Goal: Task Accomplishment & Management: Manage account settings

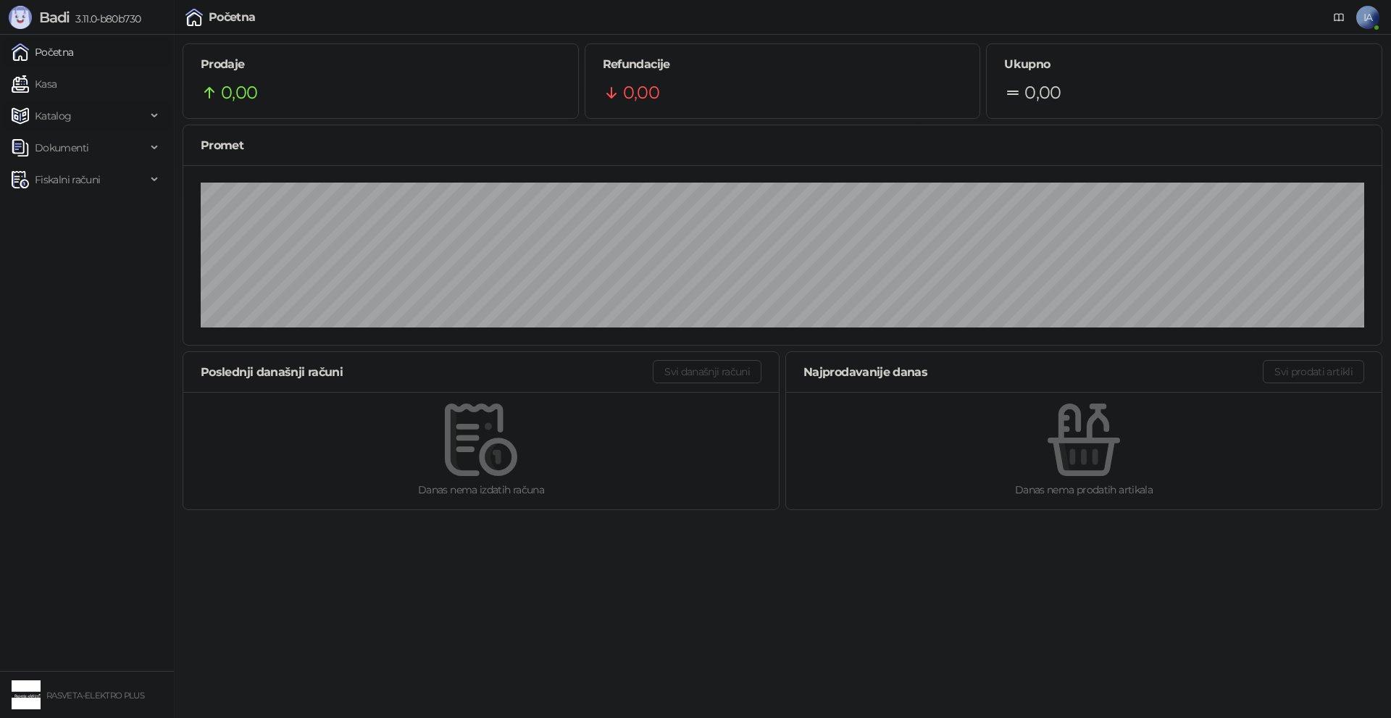
click at [75, 118] on span "Katalog" at bounding box center [79, 115] width 135 height 29
click at [85, 268] on span "Dokumenti" at bounding box center [62, 278] width 54 height 29
click at [96, 304] on link "Ulazni dokumenti" at bounding box center [70, 310] width 106 height 29
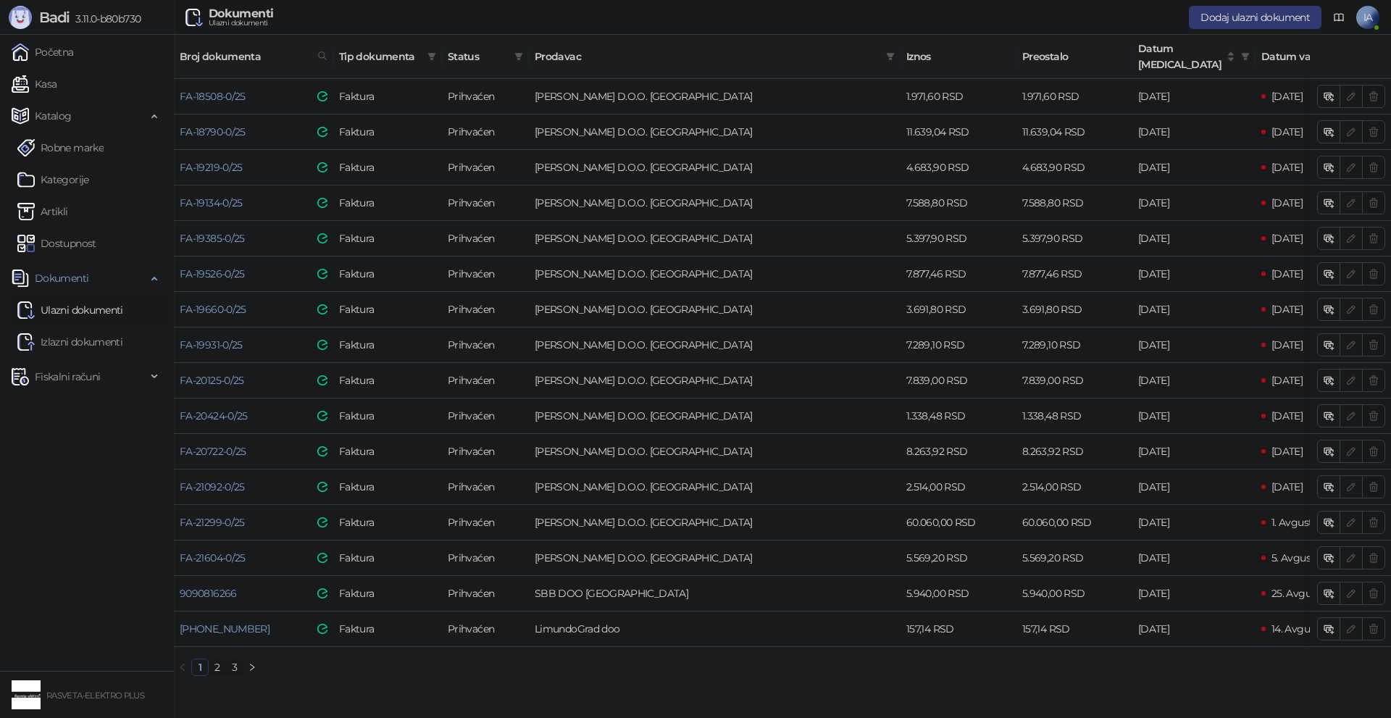
click at [1216, 8] on span "IA" at bounding box center [1367, 17] width 23 height 23
click at [1208, 168] on link "Podešavanja" at bounding box center [1170, 169] width 76 height 13
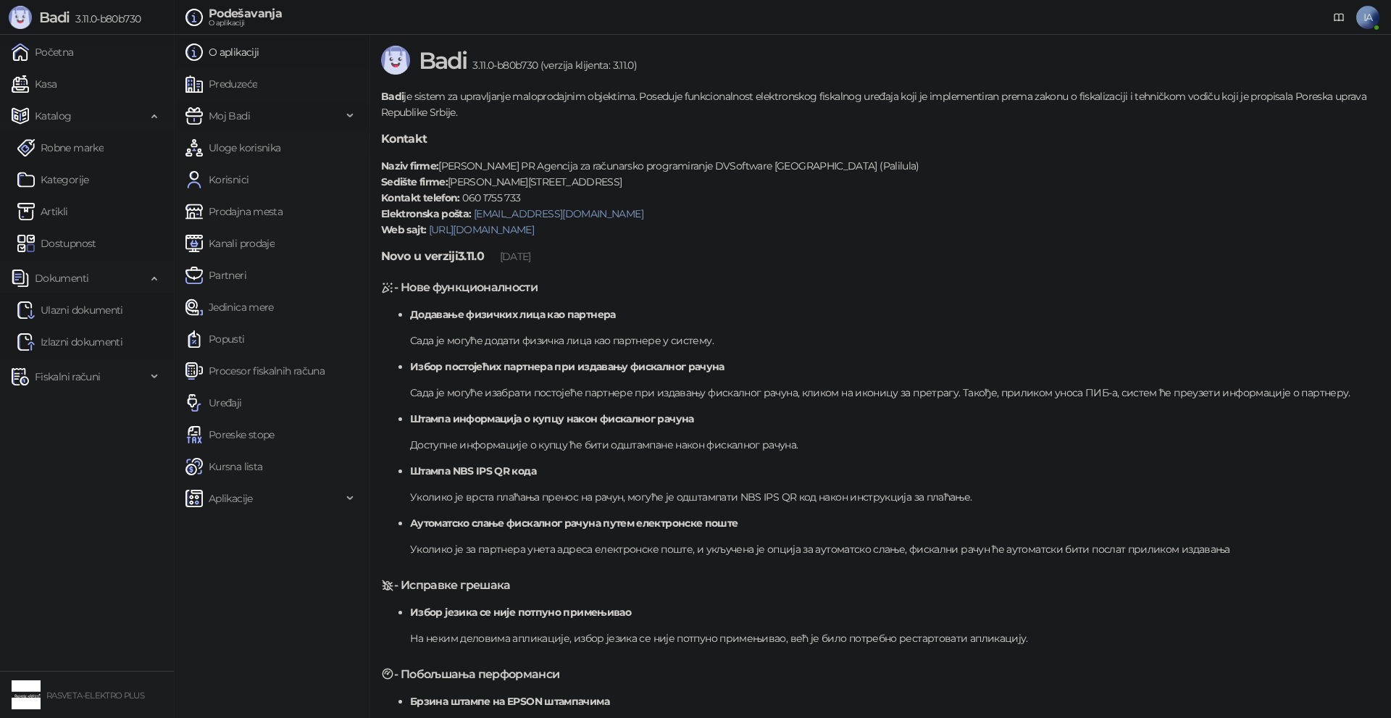
click at [250, 106] on span "Moj Badi" at bounding box center [263, 115] width 156 height 29
click at [259, 156] on link "Podešavanja" at bounding box center [232, 147] width 82 height 29
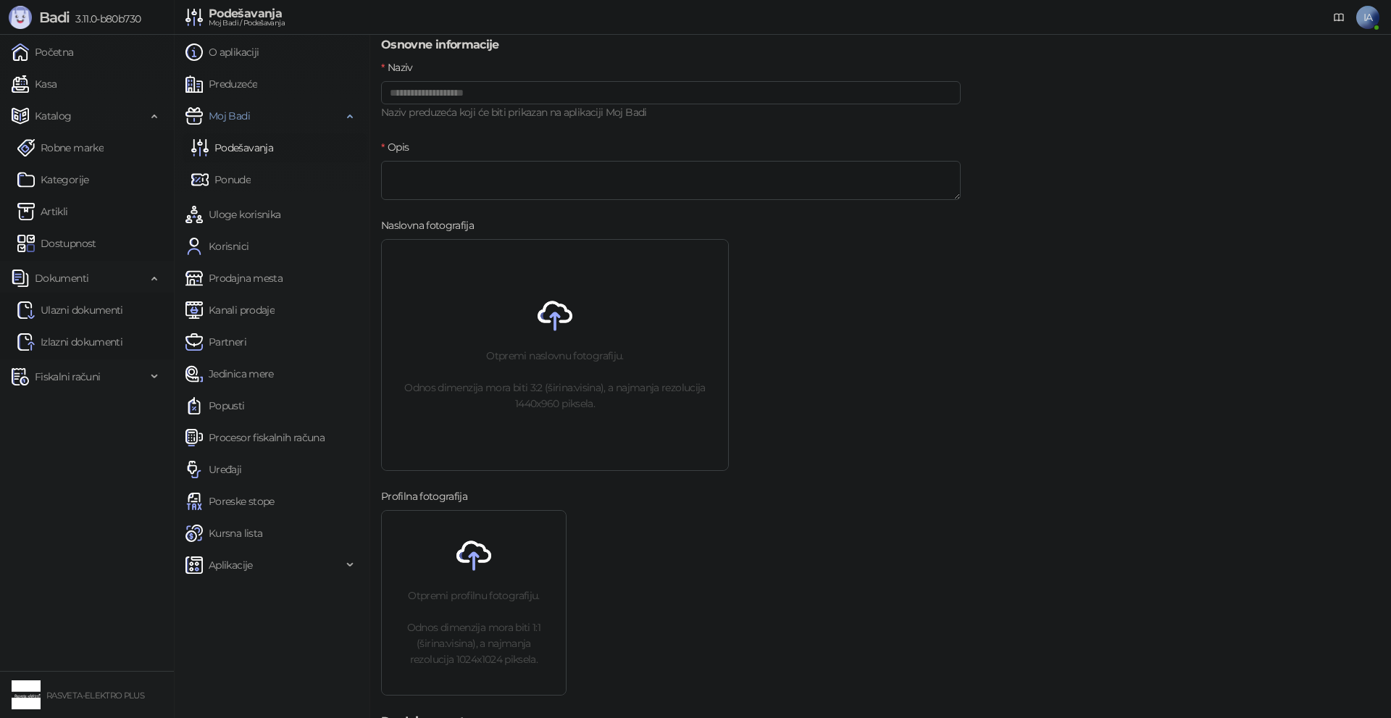
scroll to position [145, 0]
click at [549, 338] on div "Otpremi naslovnu fotografiju. Odnos dimenzija mora biti 3:2 (širina:visina), a …" at bounding box center [555, 353] width 346 height 230
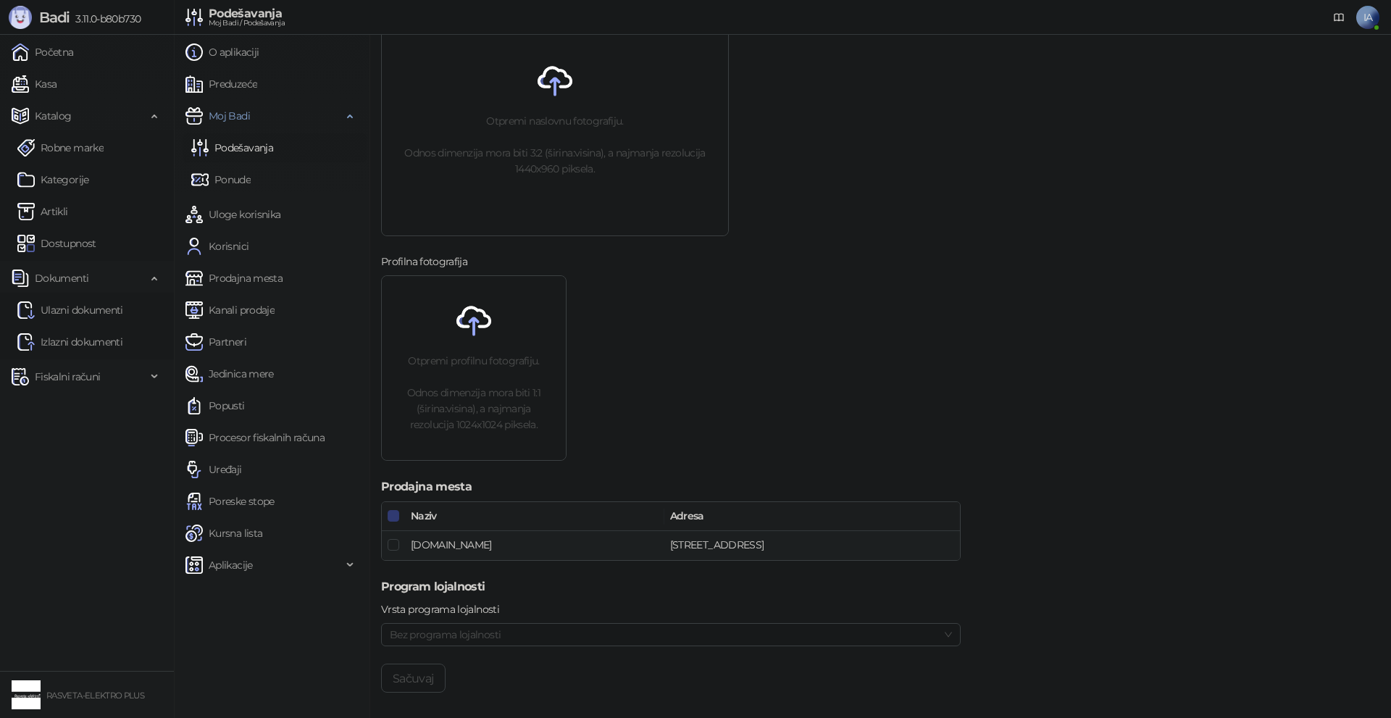
scroll to position [382, 0]
click at [251, 151] on link "Podešavanja" at bounding box center [232, 147] width 82 height 29
click at [241, 181] on link "Ponude" at bounding box center [220, 179] width 59 height 29
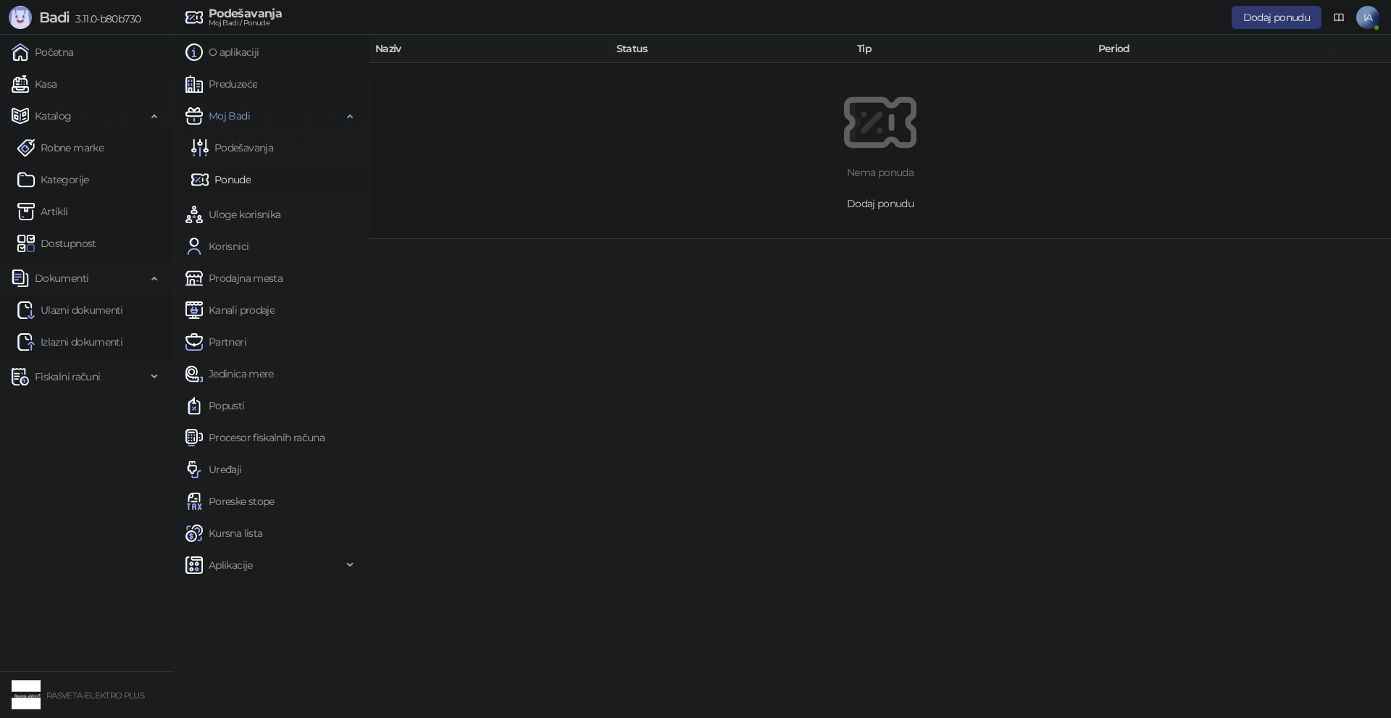
click at [903, 207] on span "Dodaj ponudu" at bounding box center [880, 203] width 67 height 13
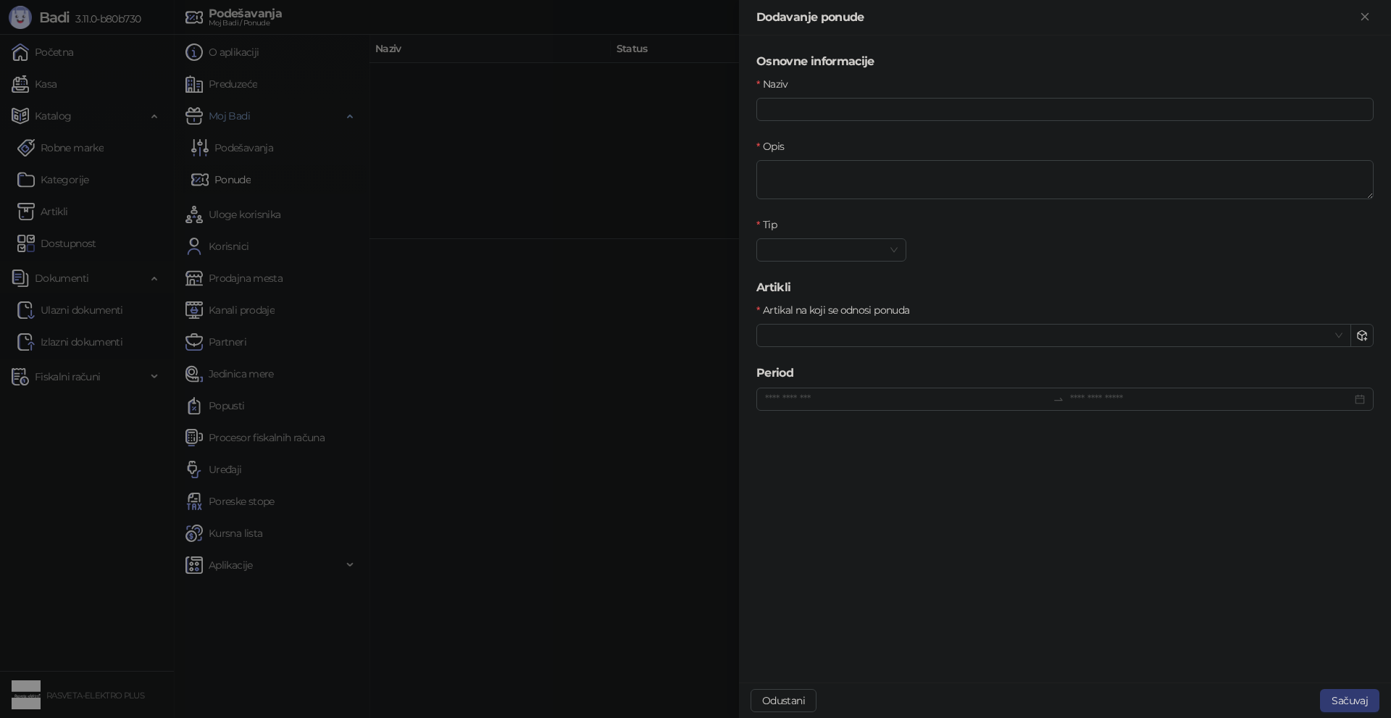
click at [644, 339] on div at bounding box center [695, 359] width 1391 height 718
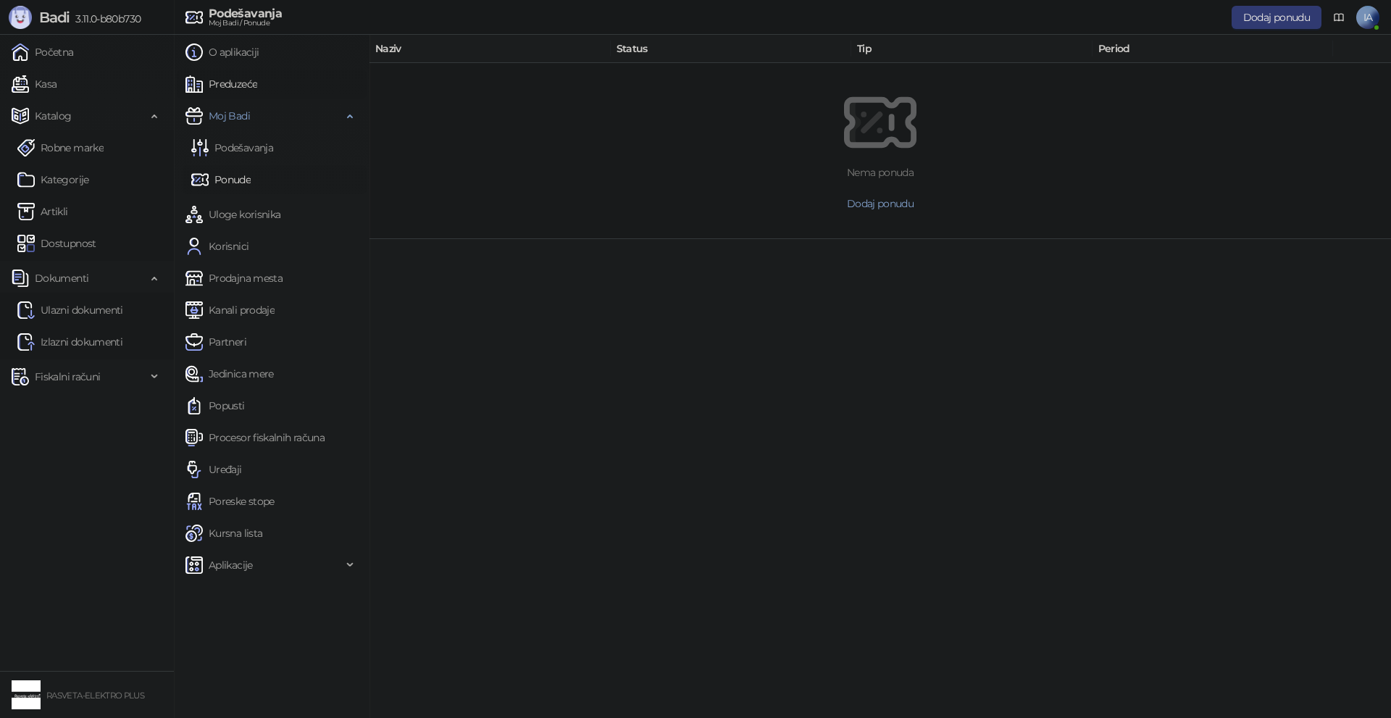
click at [240, 86] on link "Preduzeće" at bounding box center [221, 84] width 72 height 29
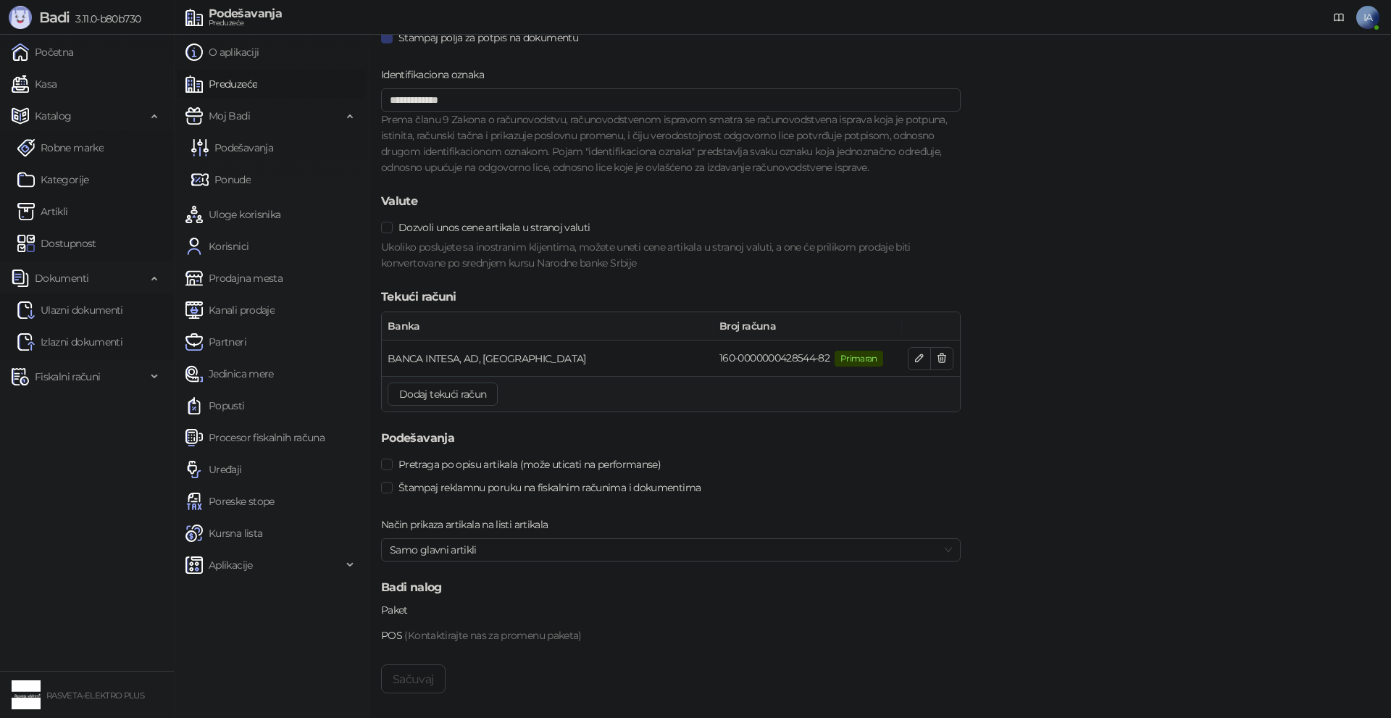
scroll to position [1230, 0]
click at [401, 477] on span "Štampaj reklamnu poruku na fiskalnim računima i dokumentima" at bounding box center [550, 482] width 314 height 16
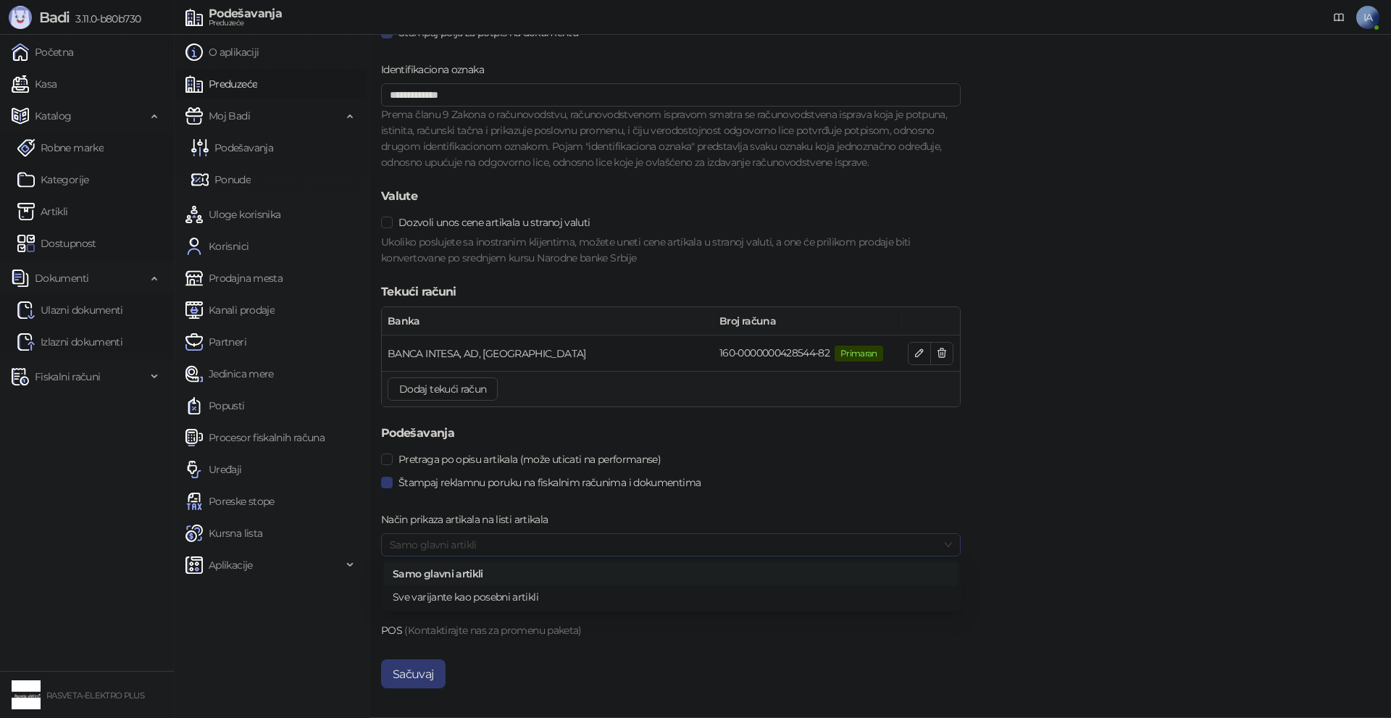
click at [485, 548] on span "Samo glavni artikli" at bounding box center [671, 545] width 562 height 22
click at [406, 680] on button "Sačuvaj" at bounding box center [413, 673] width 64 height 29
click at [431, 472] on div "Štampaj reklamnu poruku na fiskalnim računima i dokumentima" at bounding box center [671, 482] width 580 height 23
click at [429, 487] on span "Štampaj reklamnu poruku na fiskalnim računima i dokumentima" at bounding box center [550, 482] width 314 height 16
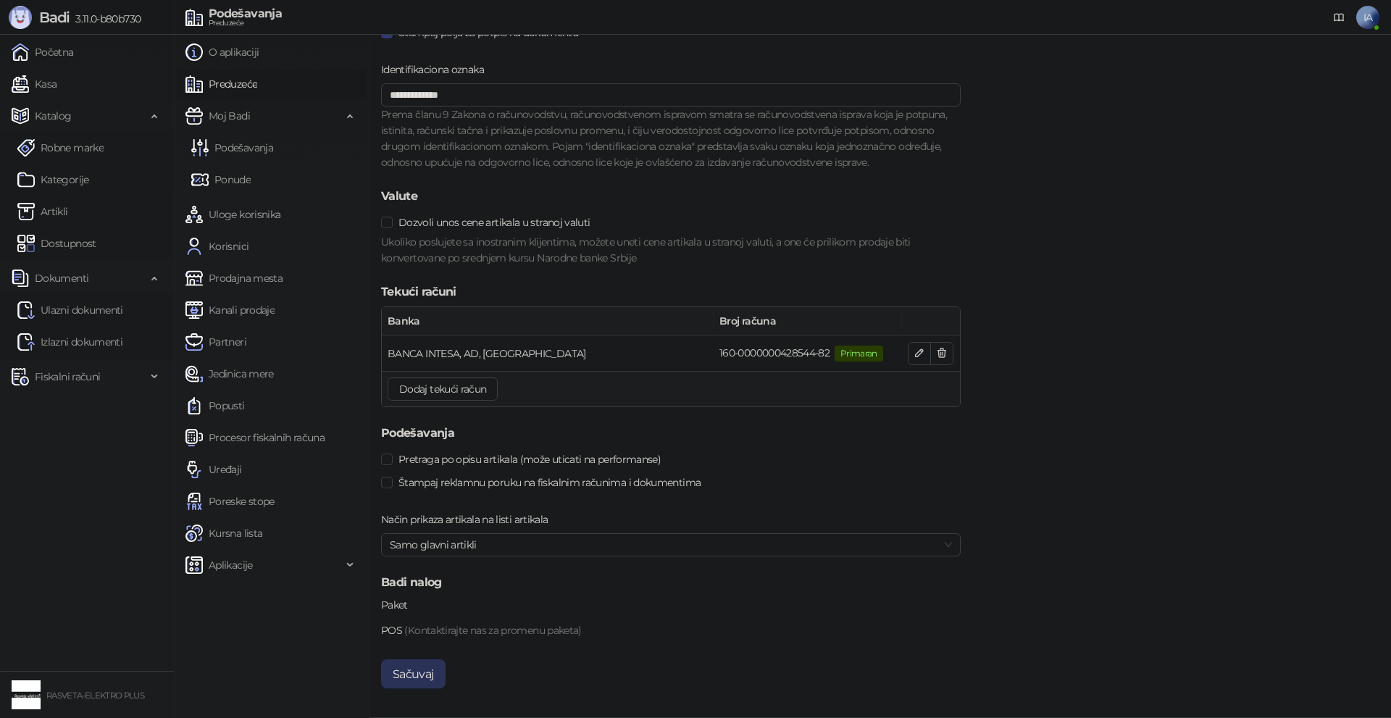
click at [400, 670] on button "Sačuvaj" at bounding box center [413, 673] width 64 height 29
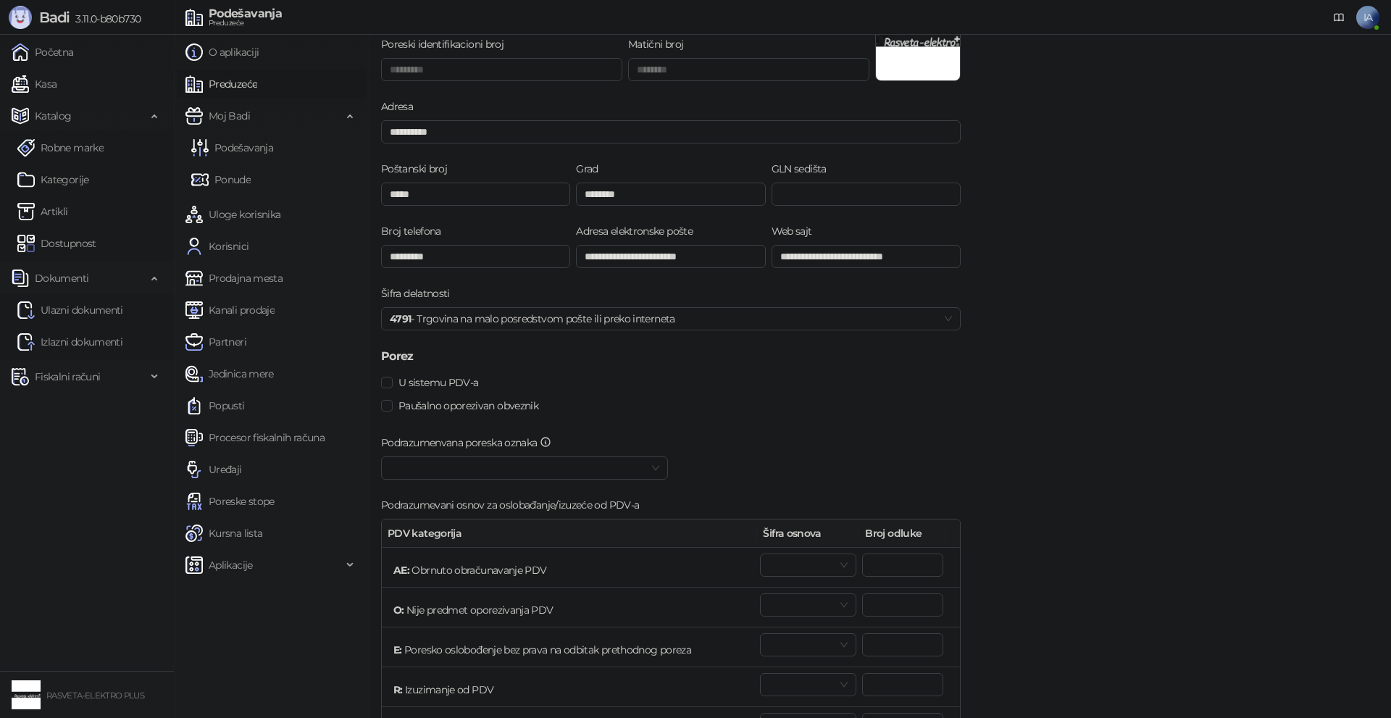
scroll to position [71, 0]
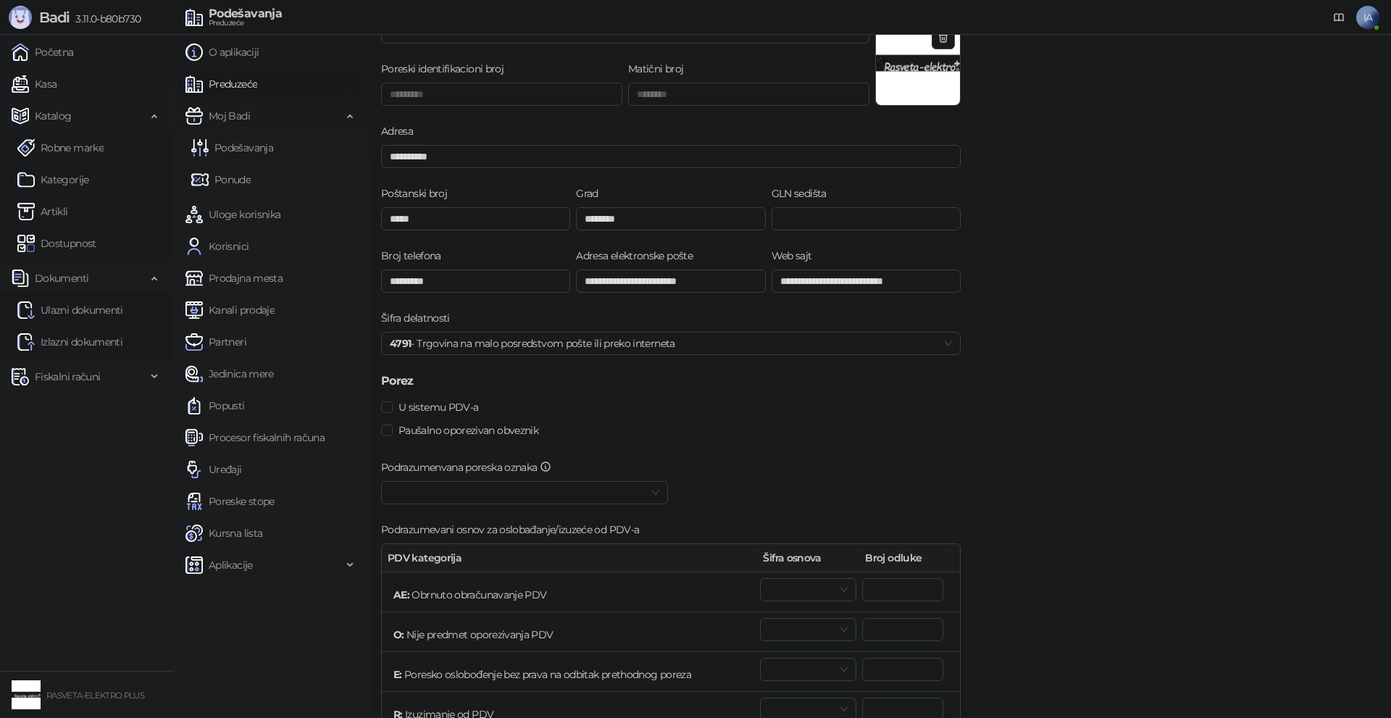
click at [646, 492] on span at bounding box center [524, 493] width 269 height 22
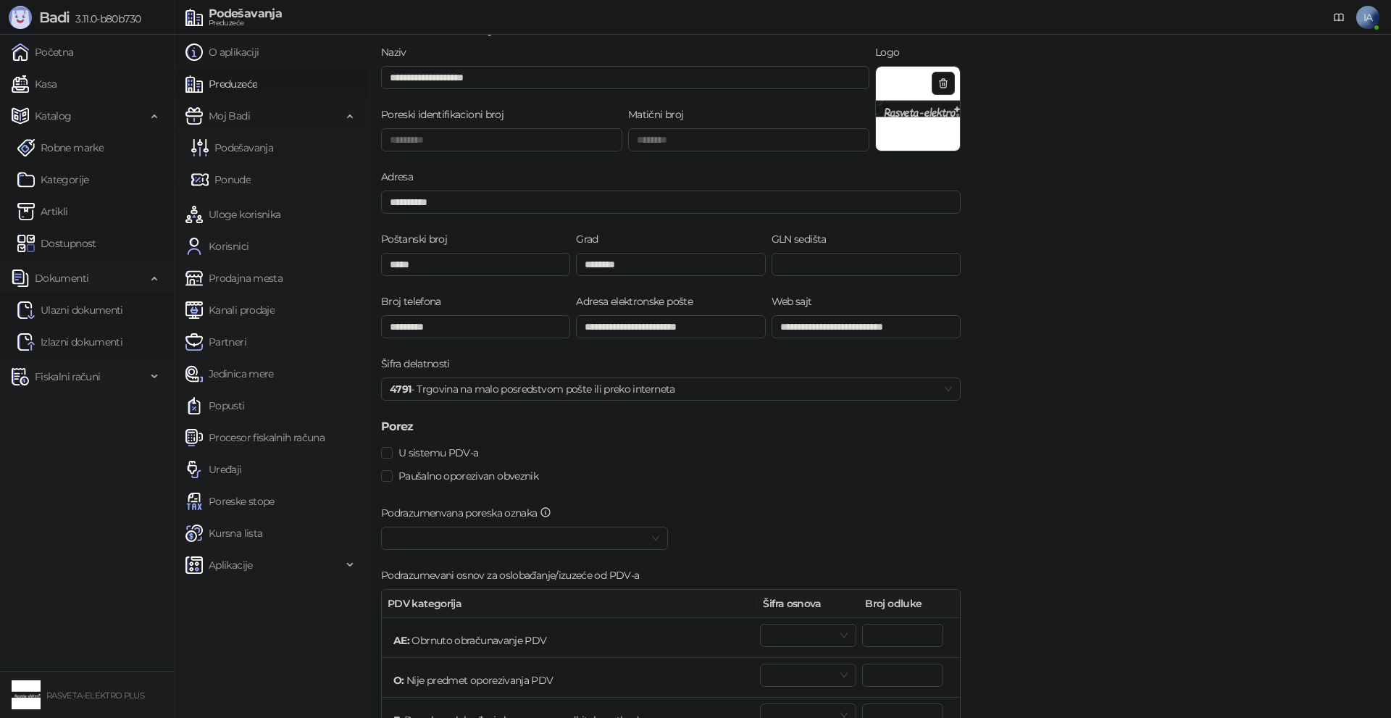
scroll to position [0, 0]
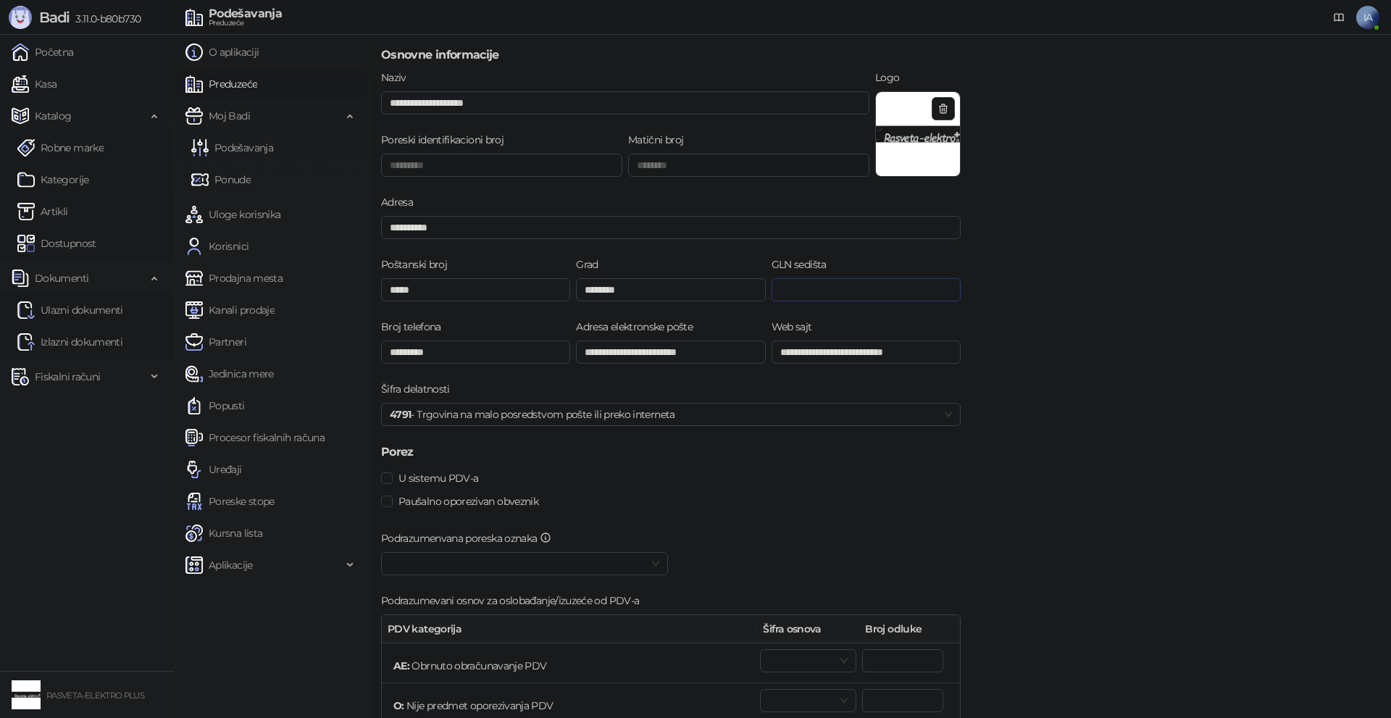
click at [789, 298] on input "GLN sedišta" at bounding box center [866, 289] width 189 height 23
click at [927, 145] on img at bounding box center [918, 134] width 84 height 84
click at [236, 314] on link "Kanali prodaje" at bounding box center [229, 310] width 89 height 29
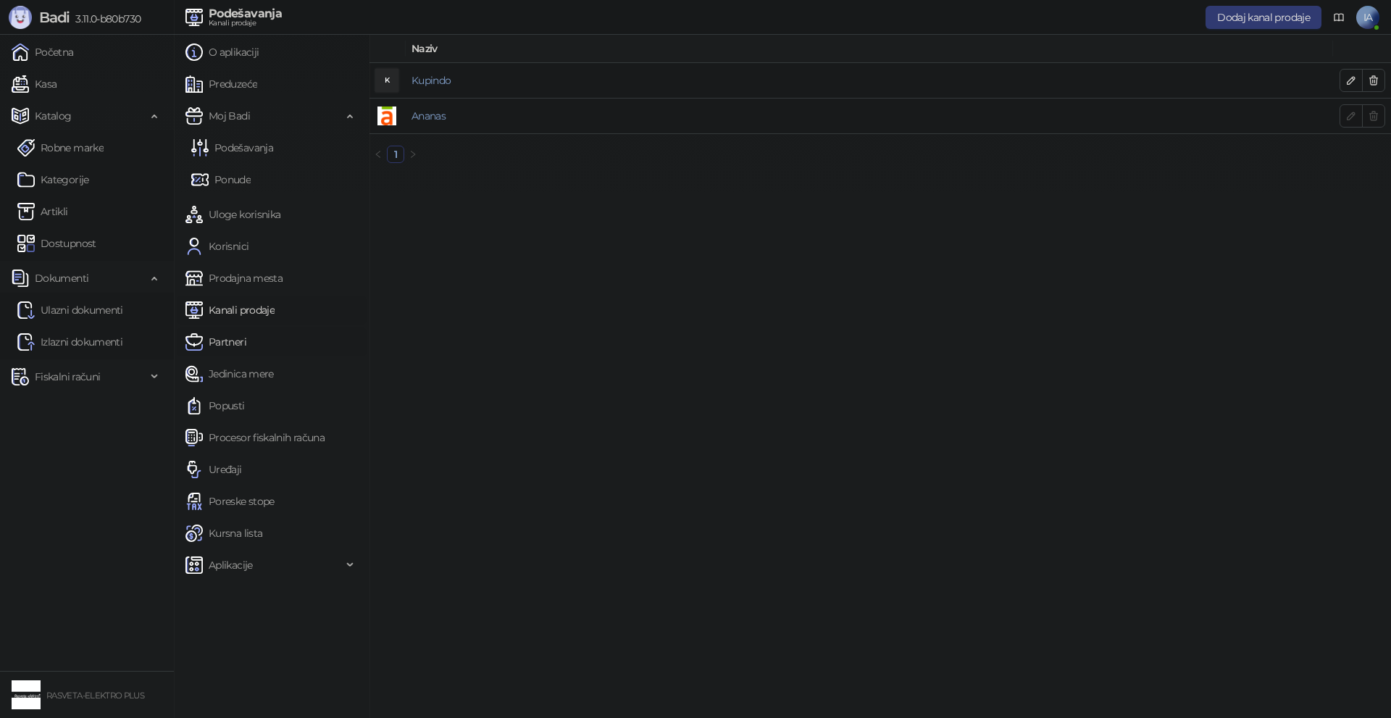
click at [241, 344] on link "Partneri" at bounding box center [215, 341] width 61 height 29
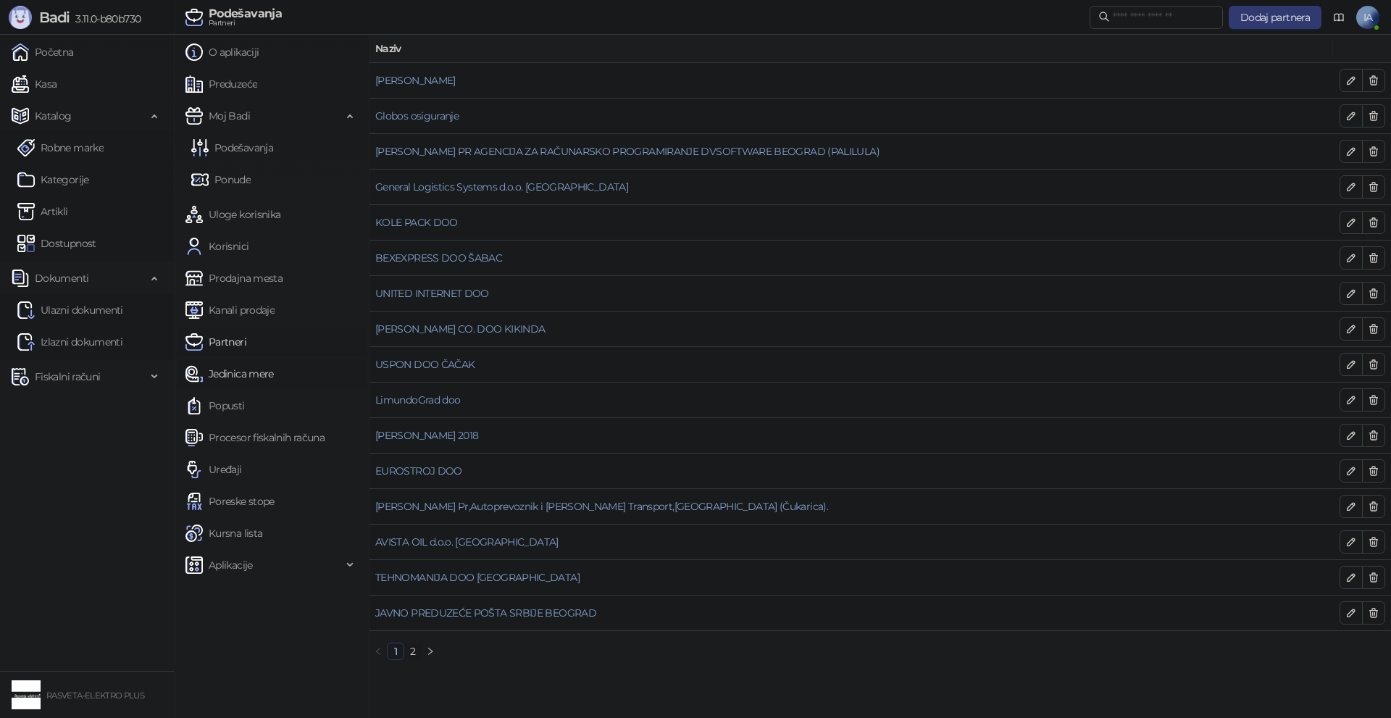
click at [238, 373] on link "Jedinica mere" at bounding box center [229, 373] width 88 height 29
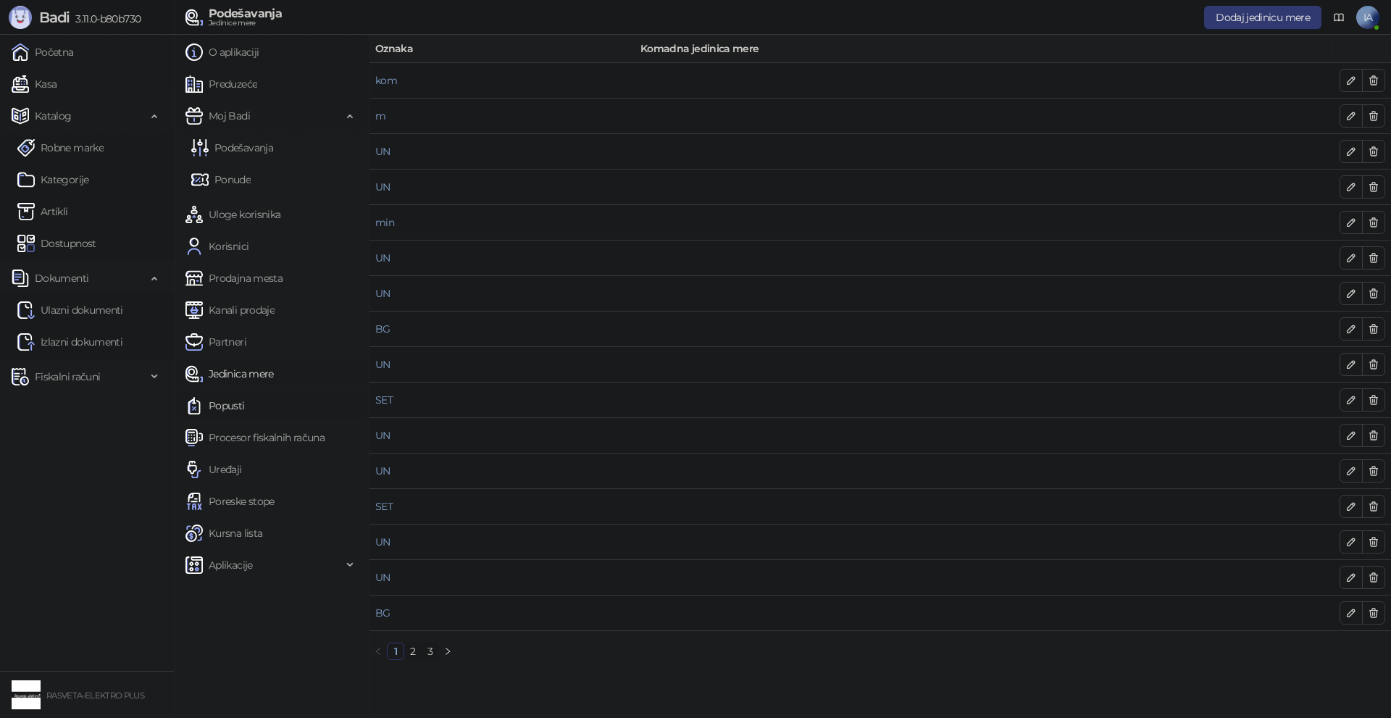
click at [233, 406] on link "Popusti" at bounding box center [214, 405] width 59 height 29
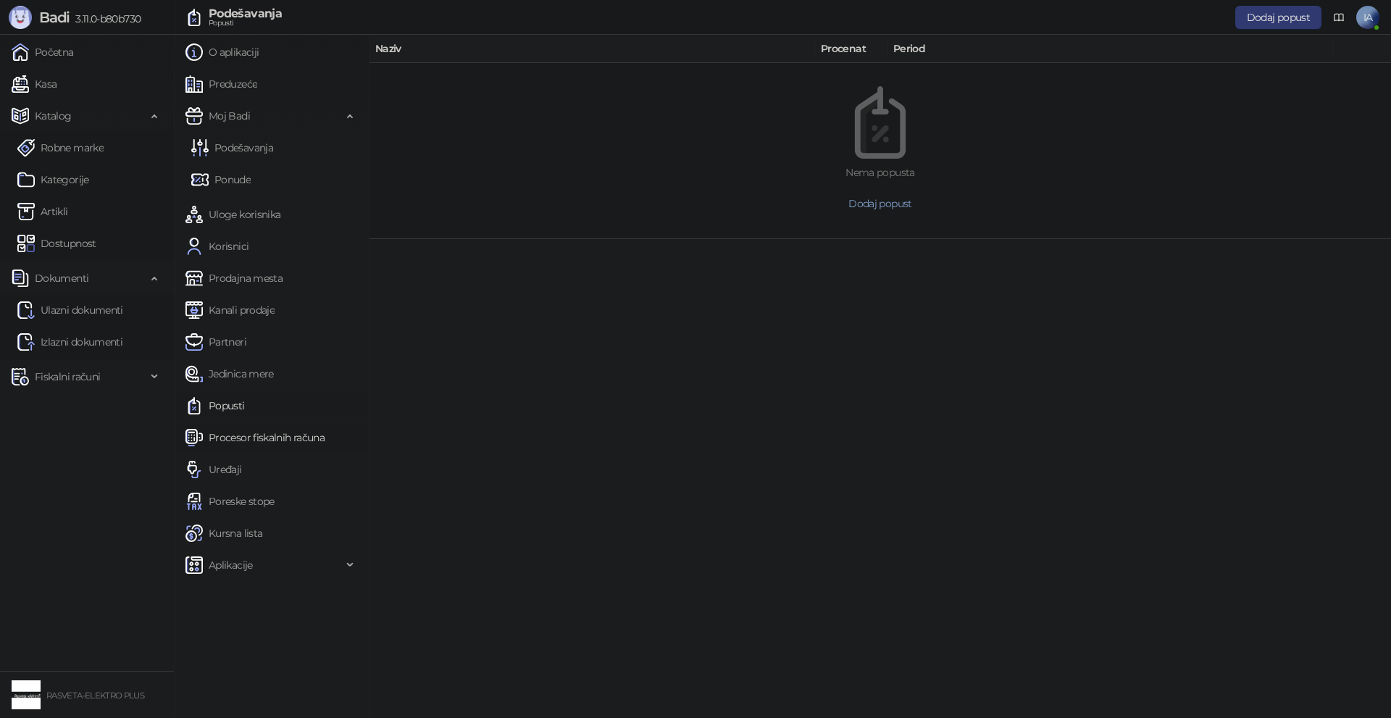
click at [230, 427] on link "Procesor fiskalnih računa" at bounding box center [254, 437] width 139 height 29
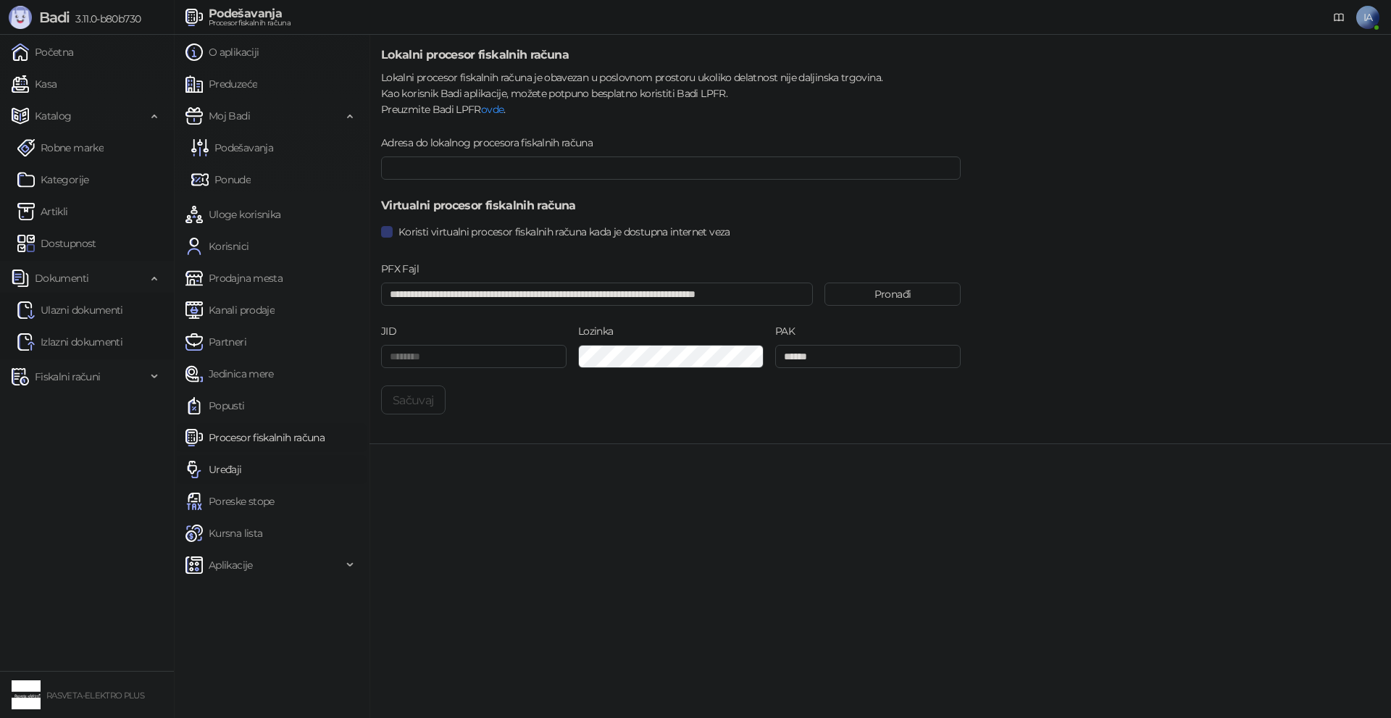
click at [235, 471] on link "Uređaji" at bounding box center [213, 469] width 57 height 29
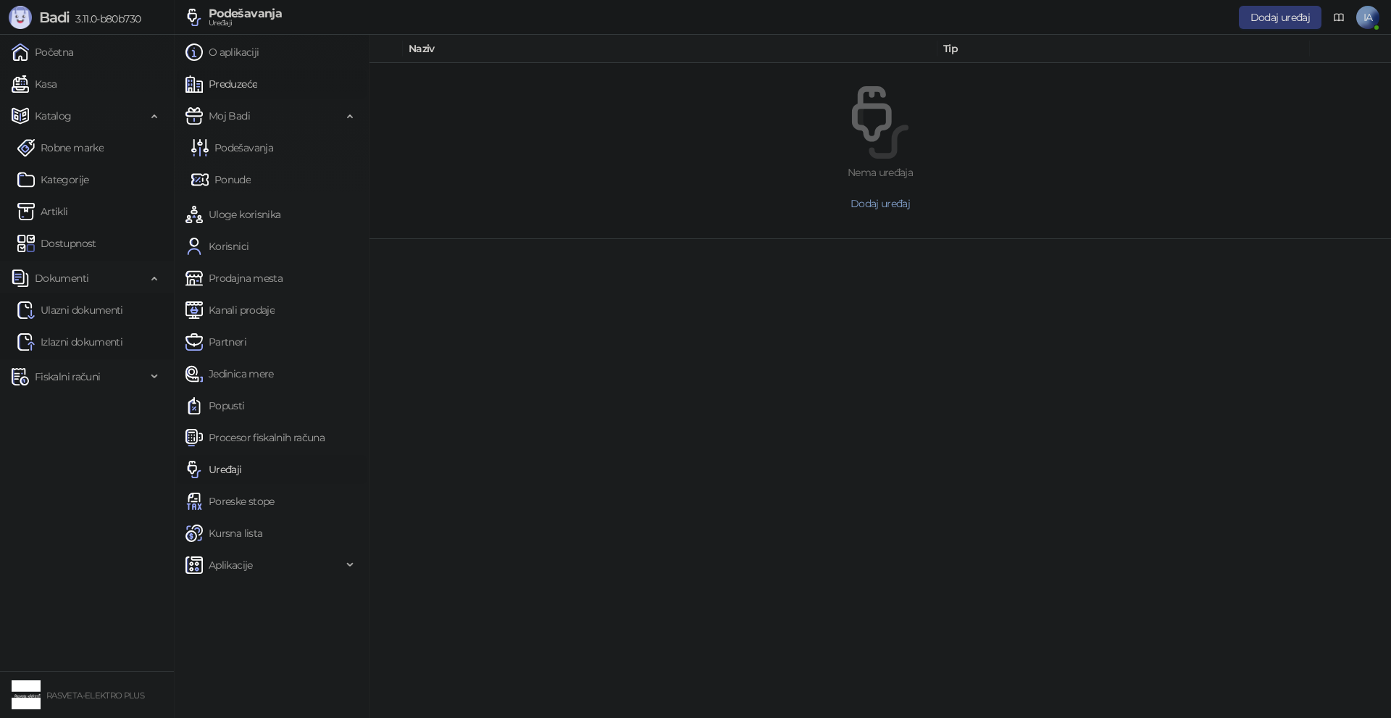
click at [224, 88] on link "Preduzeće" at bounding box center [221, 84] width 72 height 29
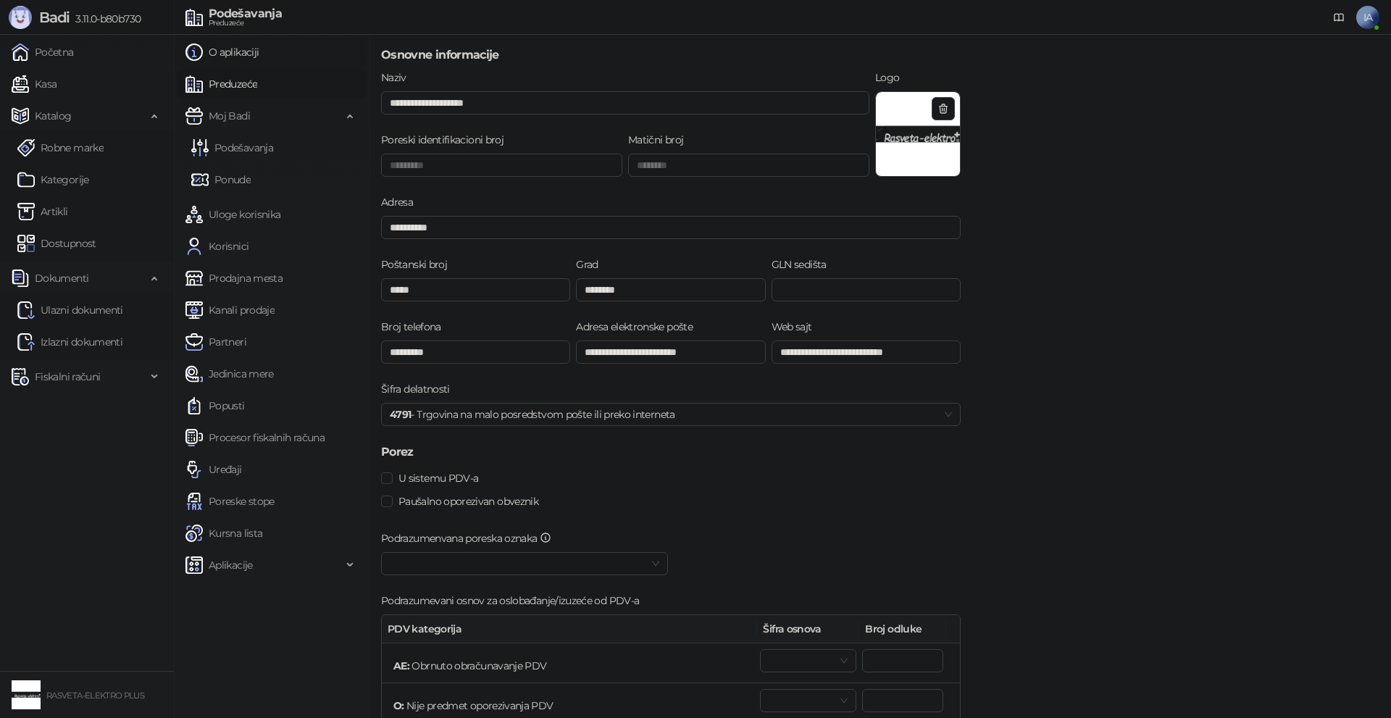
click at [238, 56] on link "O aplikaciji" at bounding box center [221, 52] width 73 height 29
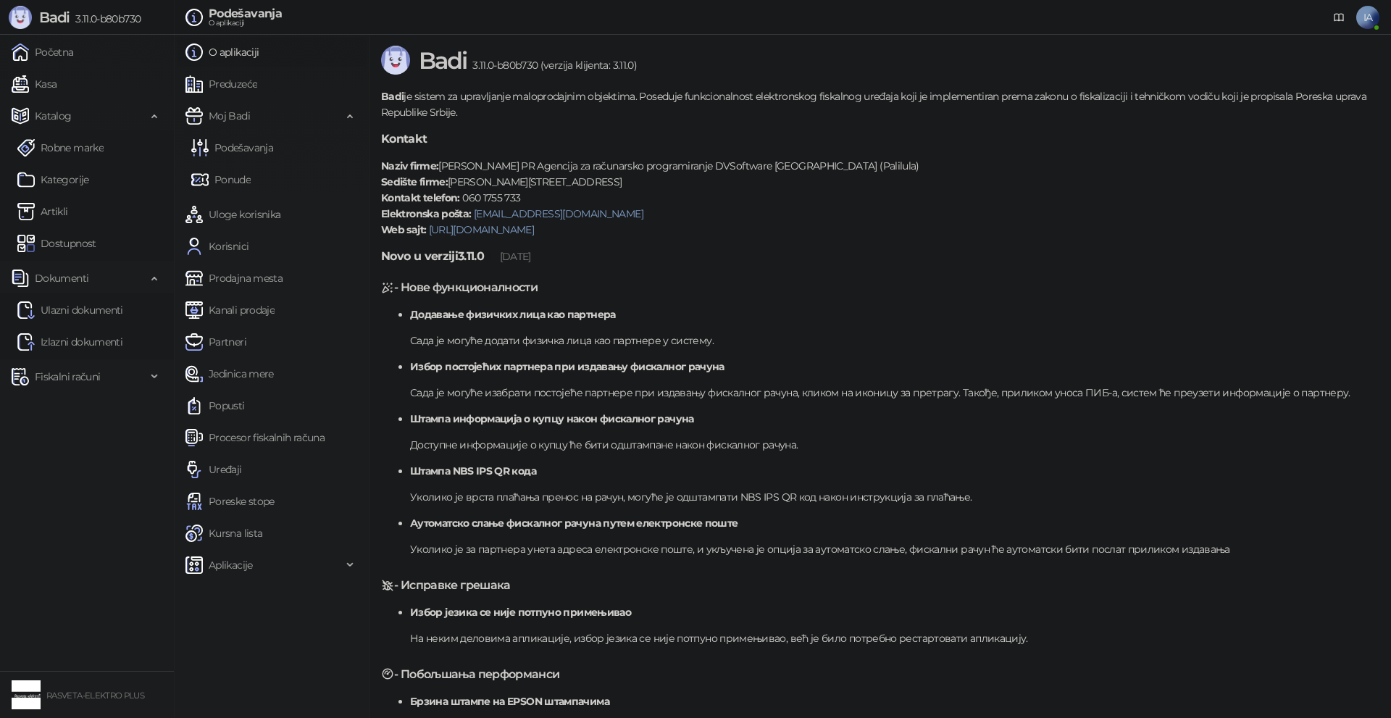
click at [67, 695] on small "RASVETA-ELEKTRO PLUS" at bounding box center [95, 695] width 98 height 10
click at [24, 693] on img at bounding box center [26, 694] width 29 height 29
click at [57, 76] on link "Kasa" at bounding box center [34, 84] width 45 height 29
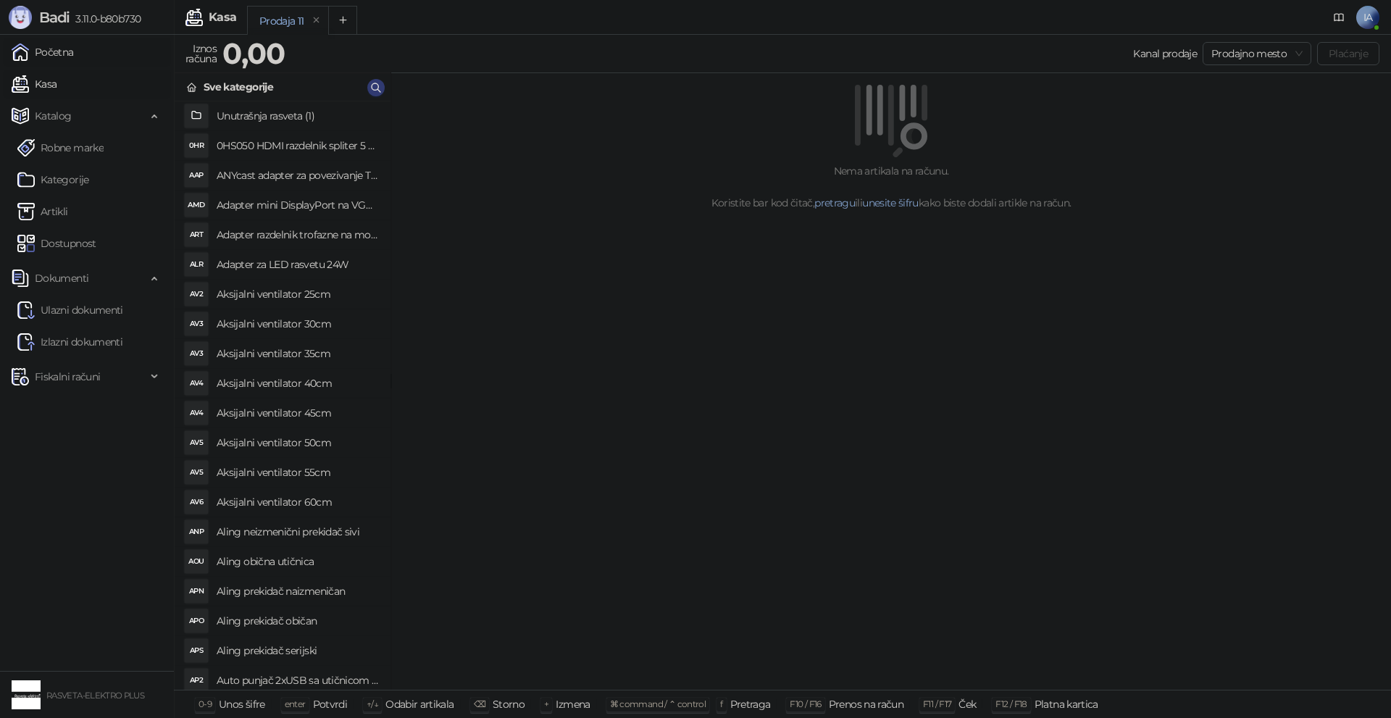
click at [74, 57] on link "Početna" at bounding box center [43, 52] width 62 height 29
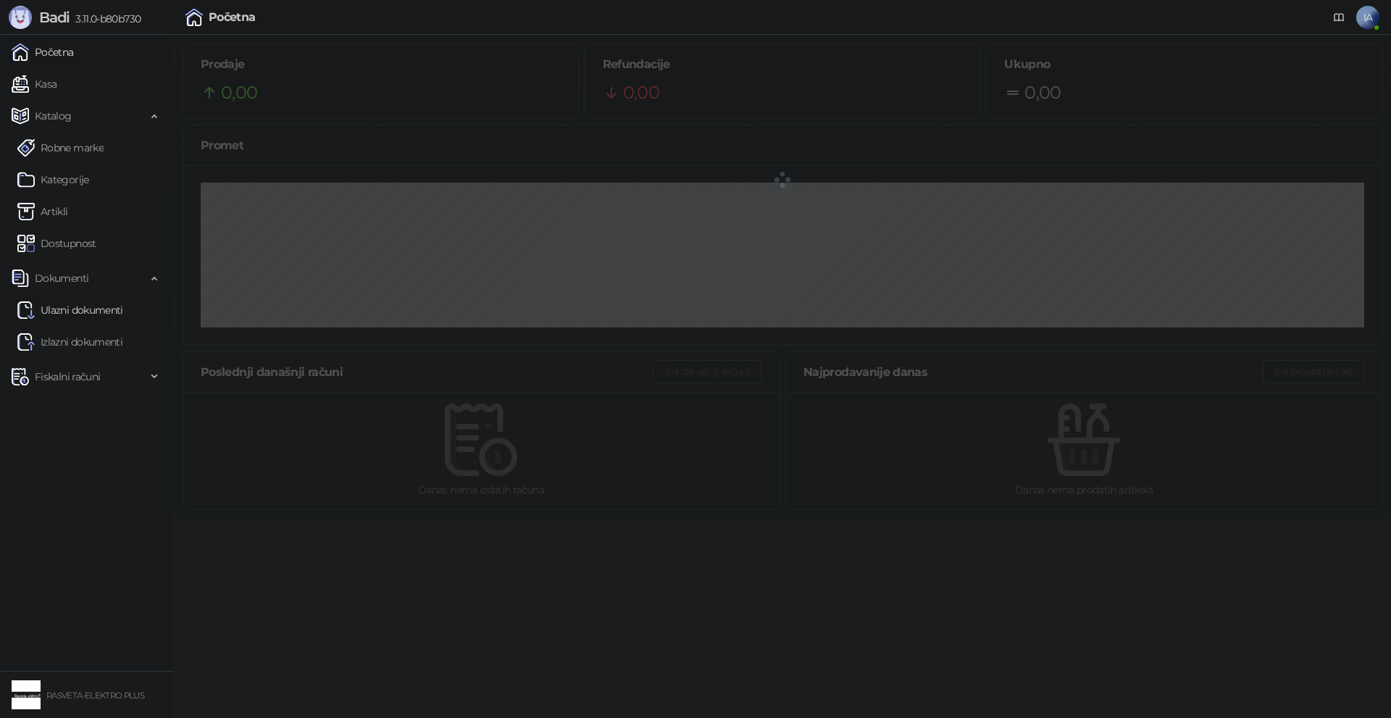
click at [79, 302] on link "Ulazni dokumenti" at bounding box center [70, 310] width 106 height 29
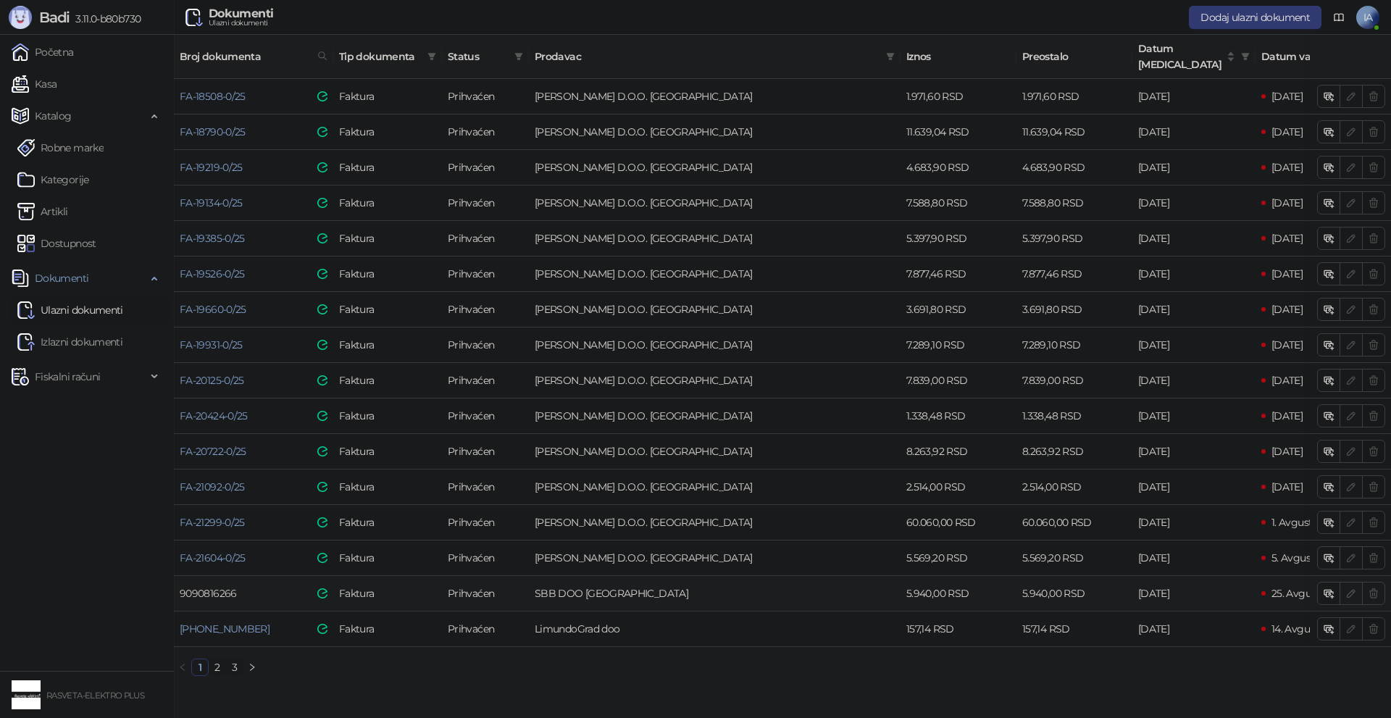
click at [225, 587] on link "9090816266" at bounding box center [208, 593] width 57 height 13
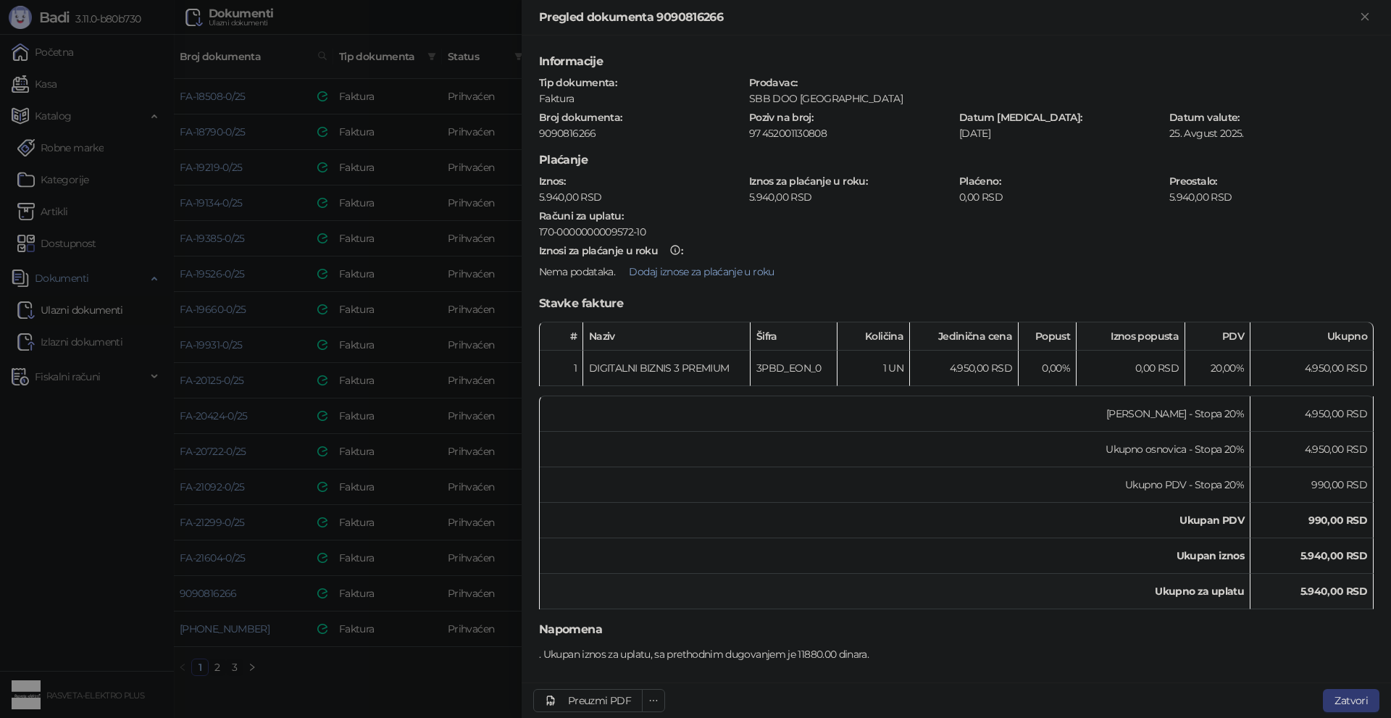
scroll to position [7, 0]
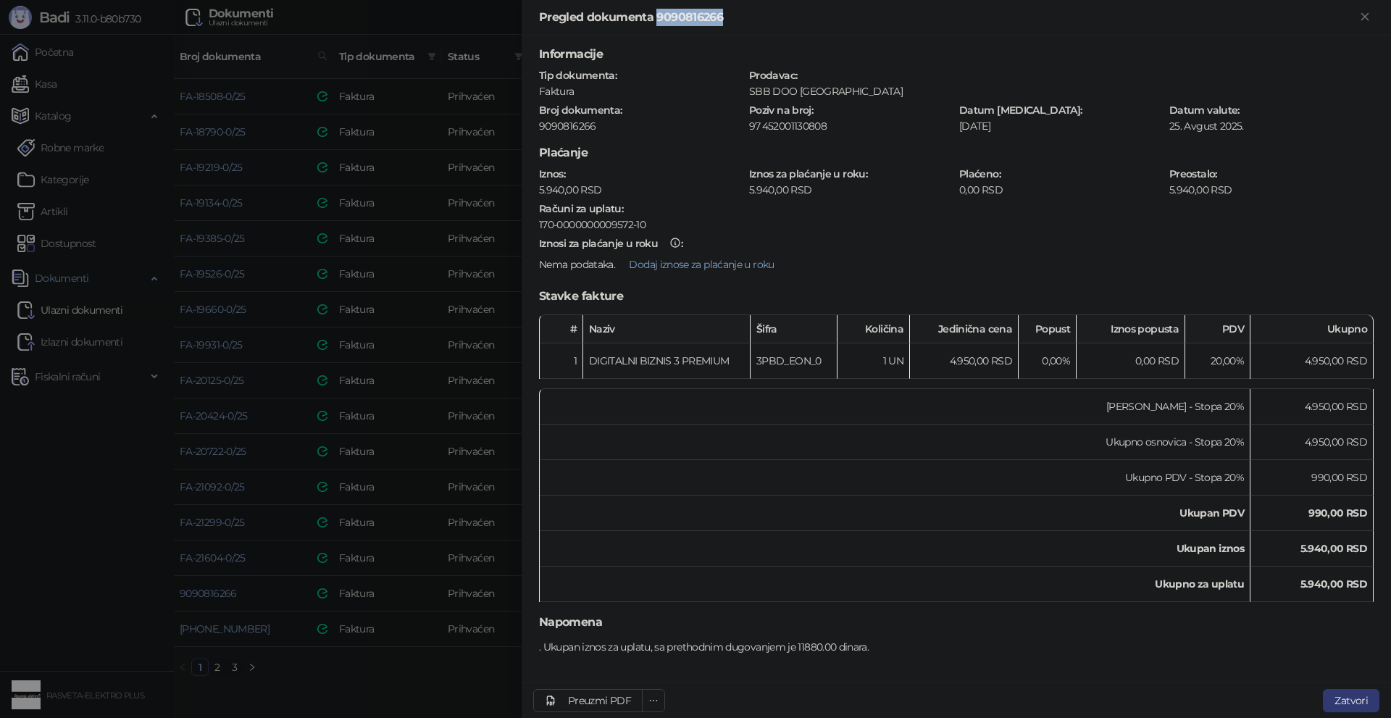
drag, startPoint x: 656, startPoint y: 17, endPoint x: 777, endPoint y: 17, distance: 120.3
click at [777, 17] on div "Pregled dokumenta 9090816266" at bounding box center [947, 17] width 817 height 17
copy div "9090816266"
drag, startPoint x: 761, startPoint y: 125, endPoint x: 824, endPoint y: 127, distance: 63.8
click at [824, 127] on div "452001130808" at bounding box center [856, 126] width 191 height 13
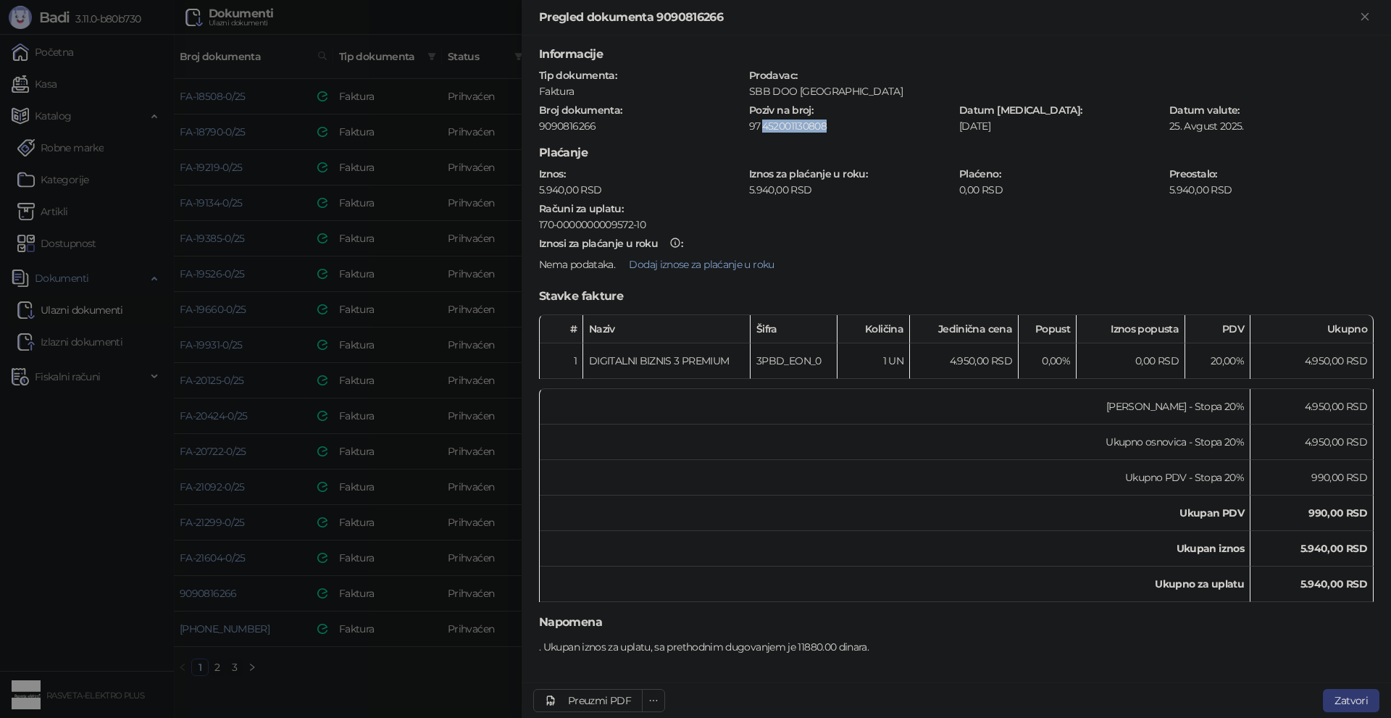
copy div "452001130808"
